Goal: Find specific page/section: Find specific page/section

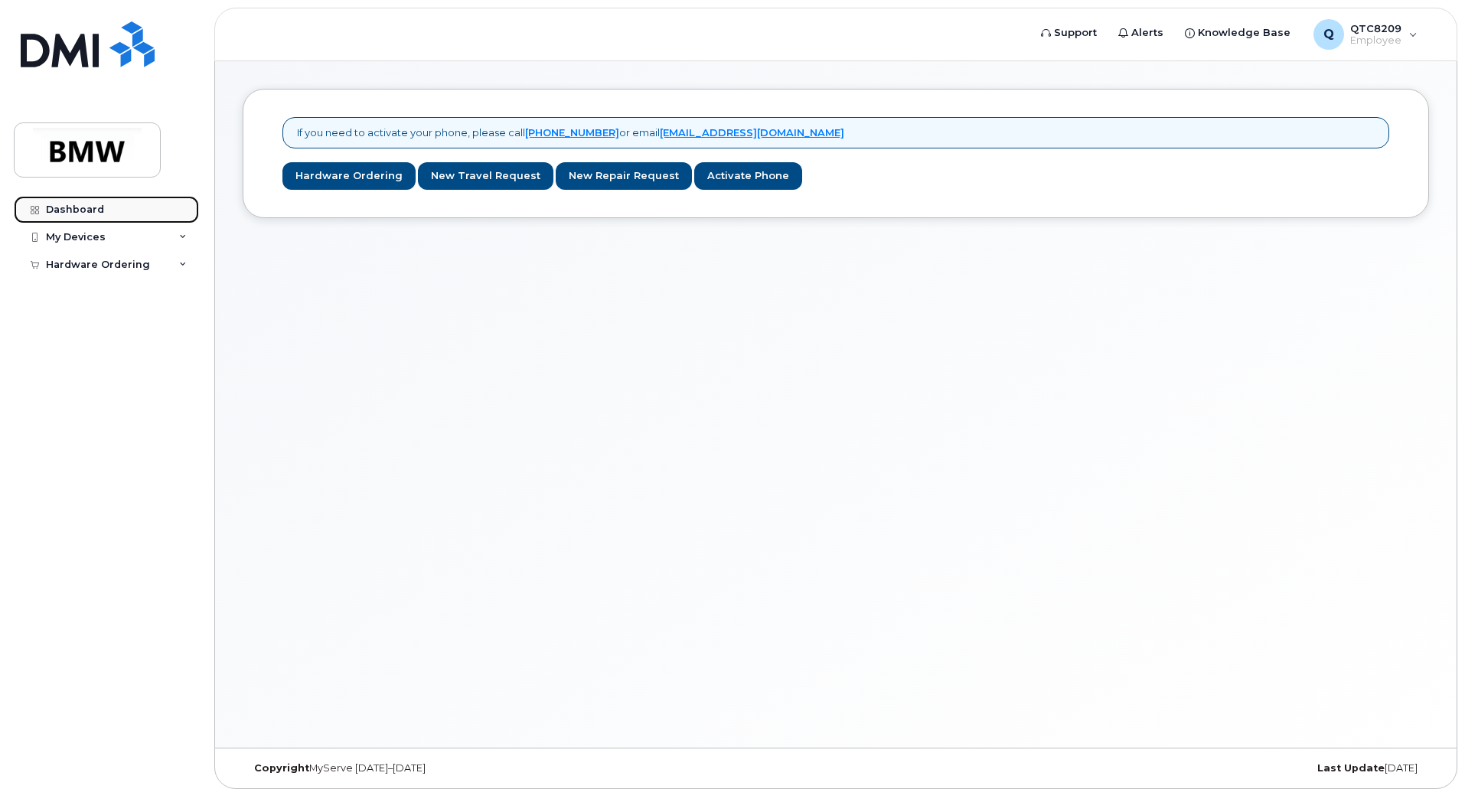
click at [66, 204] on div "Dashboard" at bounding box center [75, 210] width 58 height 12
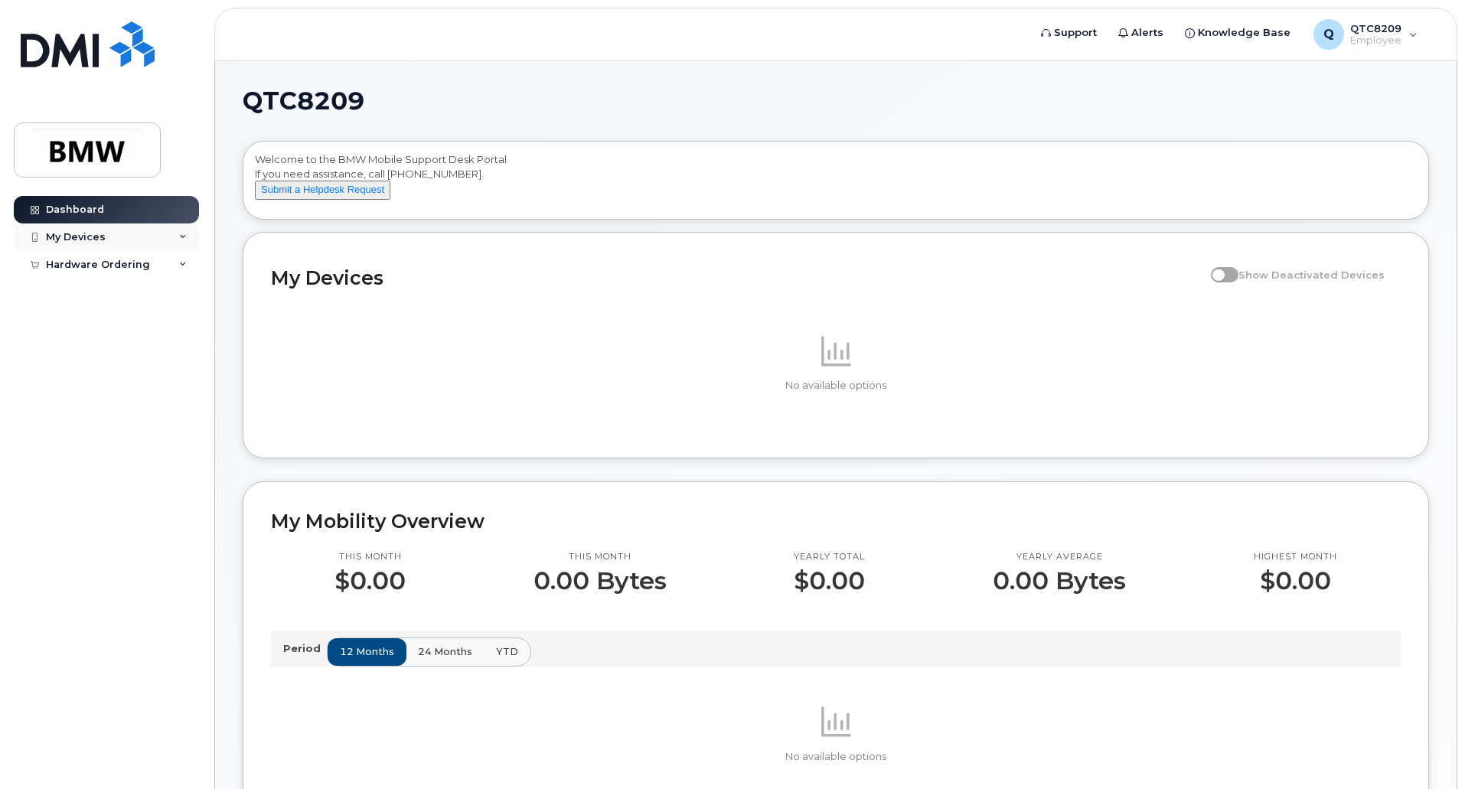
click at [60, 233] on div "My Devices" at bounding box center [76, 237] width 60 height 12
click at [77, 292] on div "Hardware Ordering" at bounding box center [98, 294] width 104 height 12
